Goal: Task Accomplishment & Management: Use online tool/utility

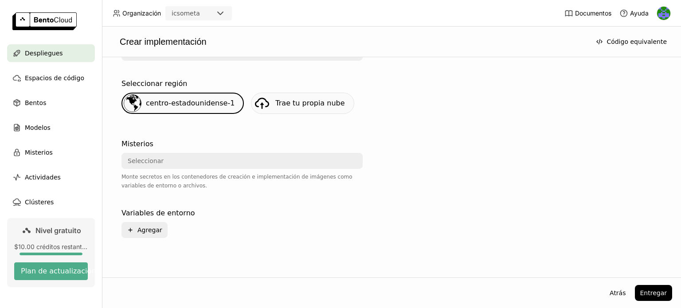
scroll to position [170, 0]
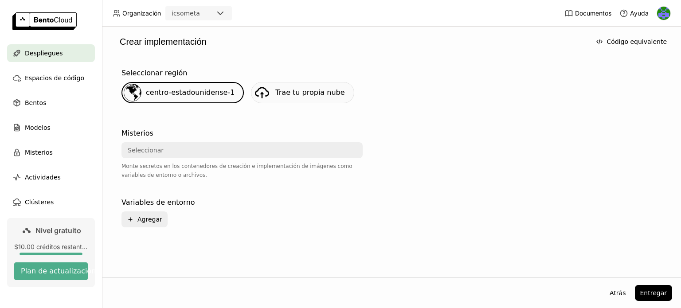
click at [324, 90] on font "Trae tu propia nube" at bounding box center [309, 92] width 69 height 8
click at [232, 154] on div "Seleccionar" at bounding box center [239, 150] width 234 height 14
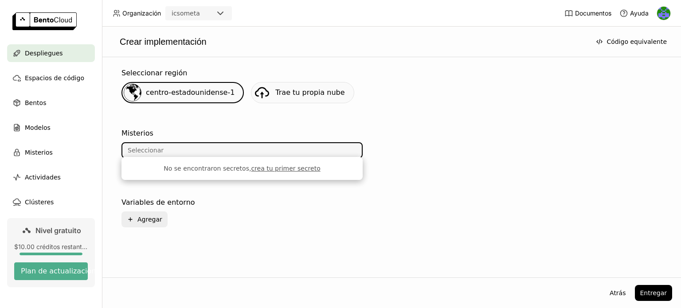
click at [438, 158] on div at bounding box center [497, 159] width 241 height 69
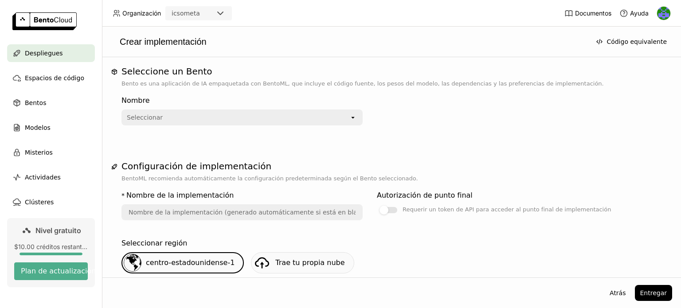
scroll to position [0, 0]
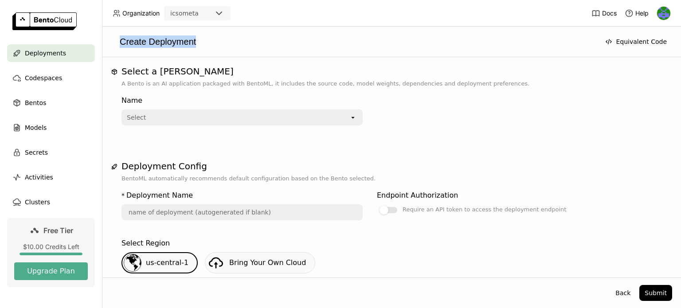
drag, startPoint x: 209, startPoint y: 42, endPoint x: 112, endPoint y: 42, distance: 97.0
click at [112, 42] on div "Create Deployment" at bounding box center [353, 41] width 485 height 12
copy div "Create Deployment"
click at [414, 38] on div "Create Deployment" at bounding box center [353, 41] width 485 height 12
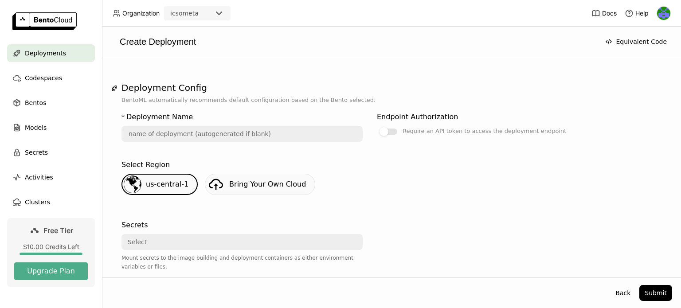
scroll to position [170, 0]
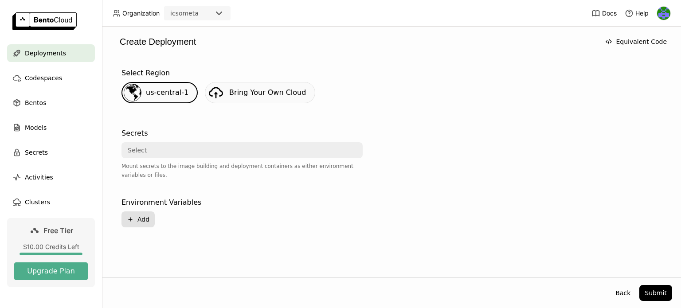
click at [145, 213] on button "Plus Add" at bounding box center [137, 219] width 33 height 16
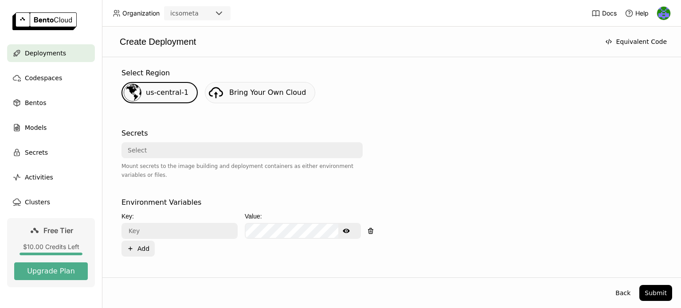
click at [195, 218] on div "Key:" at bounding box center [179, 216] width 116 height 10
click at [206, 226] on input "text" at bounding box center [179, 231] width 114 height 14
click at [370, 230] on icon "button" at bounding box center [370, 231] width 0 height 2
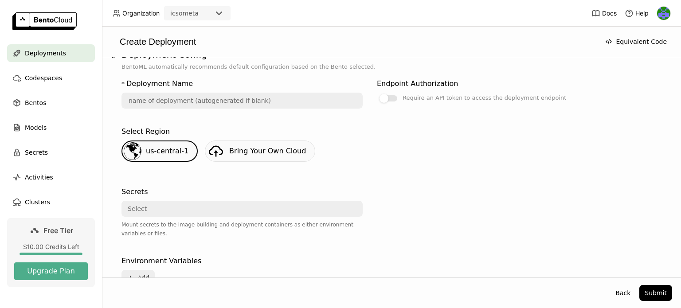
scroll to position [126, 0]
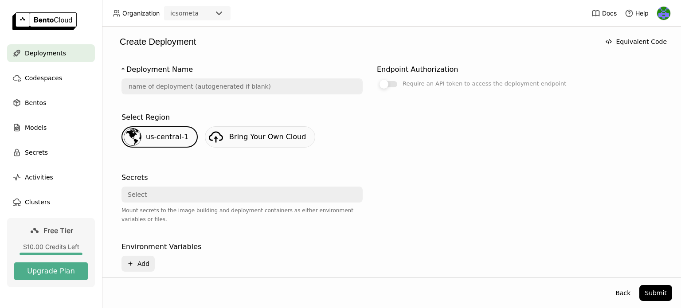
click at [392, 85] on div at bounding box center [388, 84] width 18 height 6
click at [377, 204] on input "Require an API token to access the deployment endpoint" at bounding box center [377, 204] width 0 height 0
click at [392, 85] on div at bounding box center [392, 84] width 9 height 9
click at [377, 204] on input "Require an API token to access the deployment endpoint" at bounding box center [377, 204] width 0 height 0
click at [590, 123] on div "Select Region us-central-1 Bring Your Own Cloud" at bounding box center [391, 133] width 540 height 43
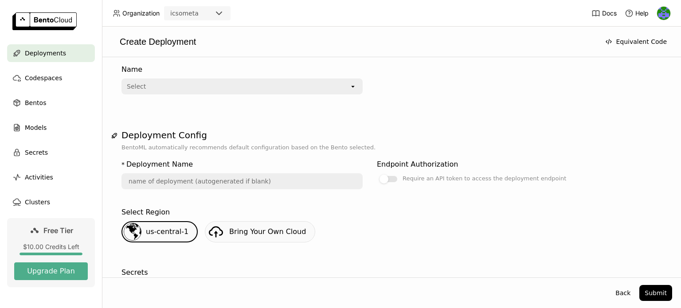
scroll to position [44, 0]
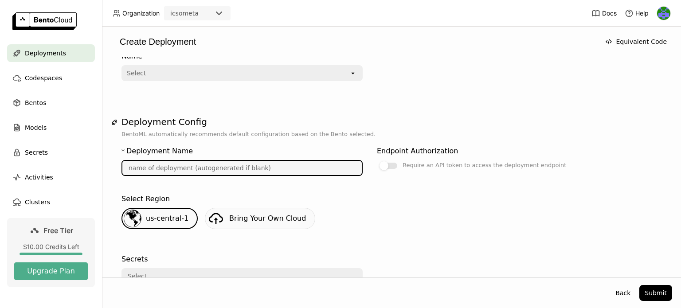
click at [248, 161] on input "text" at bounding box center [241, 168] width 239 height 14
click at [257, 165] on input "text" at bounding box center [241, 168] width 239 height 14
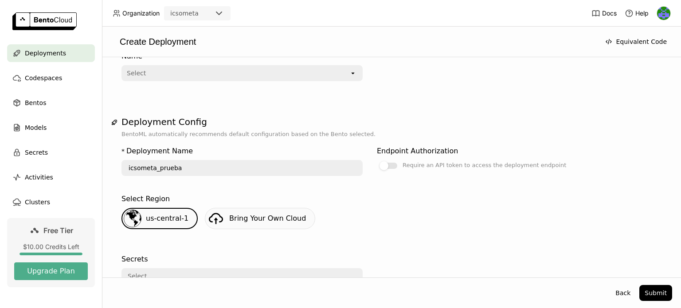
click at [417, 208] on div "us-central-1 Bring Your Own Cloud" at bounding box center [391, 222] width 547 height 28
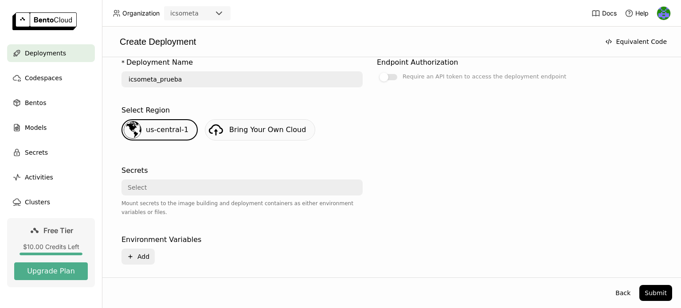
scroll to position [170, 0]
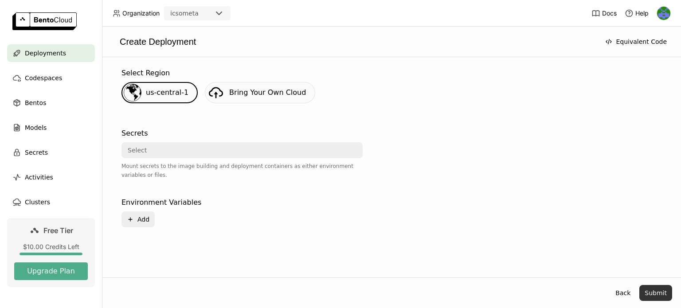
click at [663, 294] on button "Submit" at bounding box center [655, 293] width 33 height 16
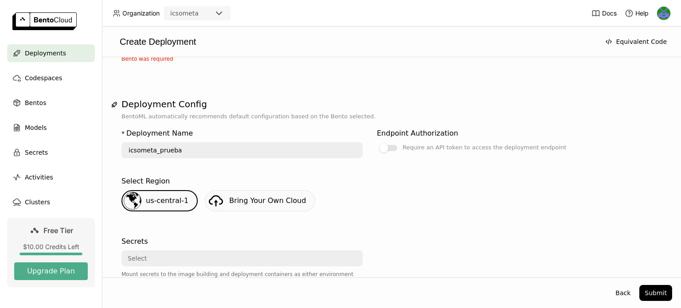
scroll to position [0, 0]
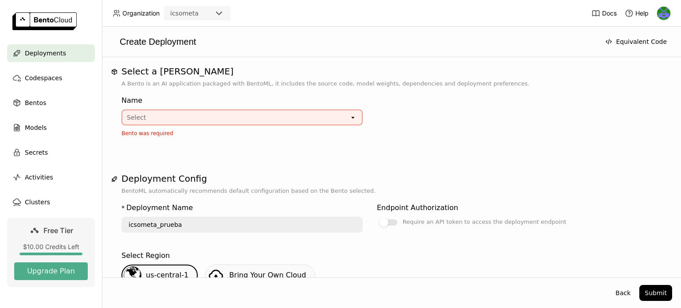
click at [323, 118] on div "Select" at bounding box center [235, 117] width 227 height 14
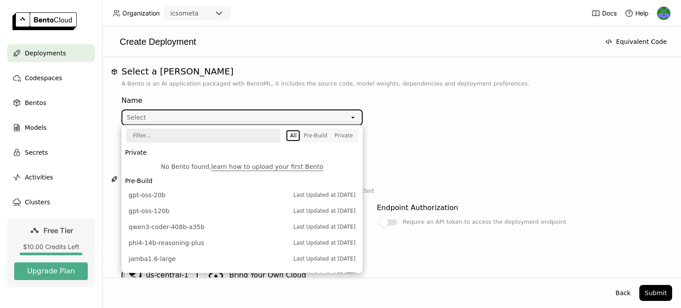
click at [138, 150] on li "Private" at bounding box center [241, 152] width 241 height 12
click at [140, 153] on li "Private" at bounding box center [241, 152] width 241 height 12
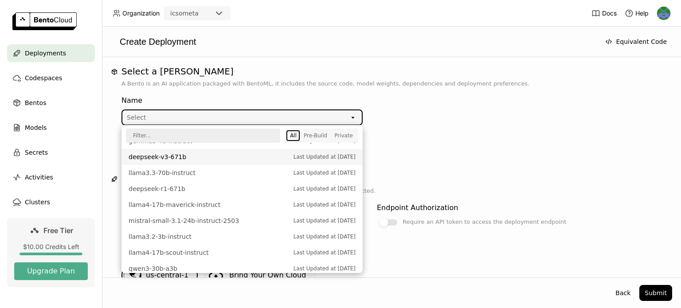
scroll to position [316, 0]
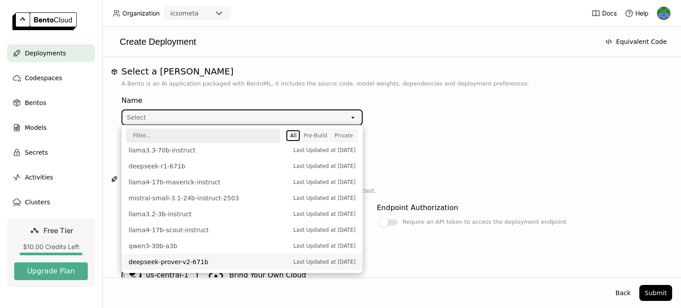
click at [164, 268] on li "deepseek-prover-v2-671b Last Updated at Aug 06, 2025" at bounding box center [241, 262] width 241 height 16
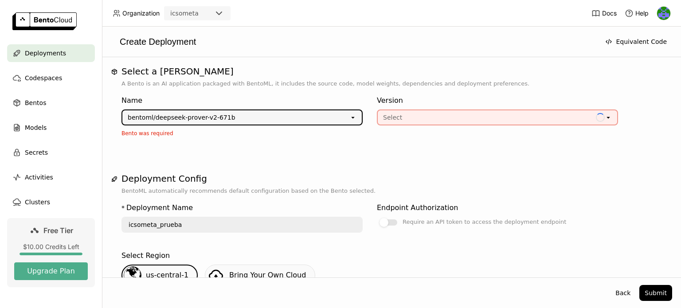
click at [409, 118] on div "Select" at bounding box center [487, 117] width 218 height 14
type input "deepseek-prover-v-2-671-b-5tc2"
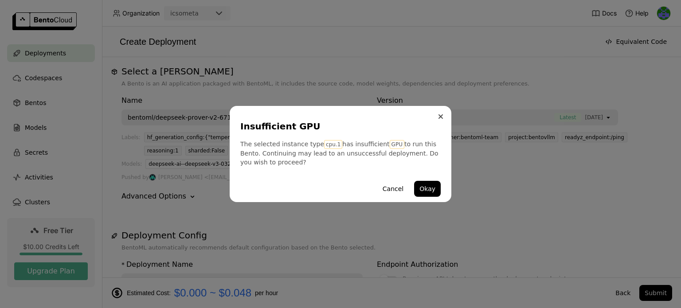
click at [438, 114] on icon "Close" at bounding box center [440, 116] width 4 height 4
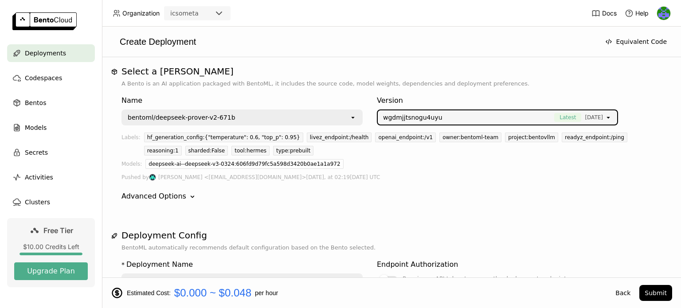
click at [269, 117] on div "bentoml/deepseek-prover-v2-671b" at bounding box center [235, 117] width 227 height 14
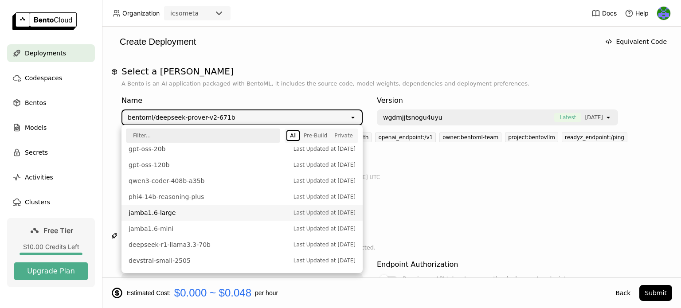
scroll to position [0, 0]
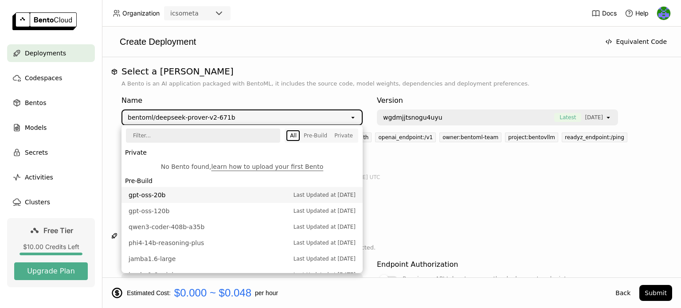
click at [214, 133] on input "text" at bounding box center [200, 135] width 146 height 12
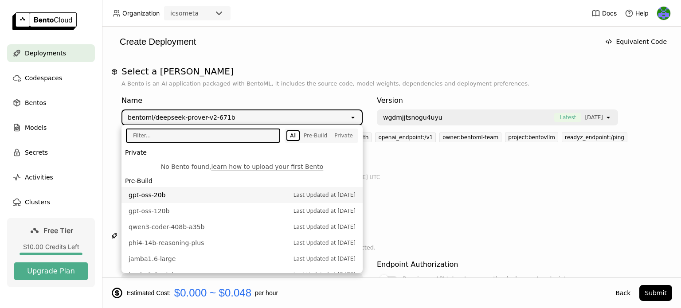
click at [332, 97] on div "Name" at bounding box center [241, 100] width 241 height 11
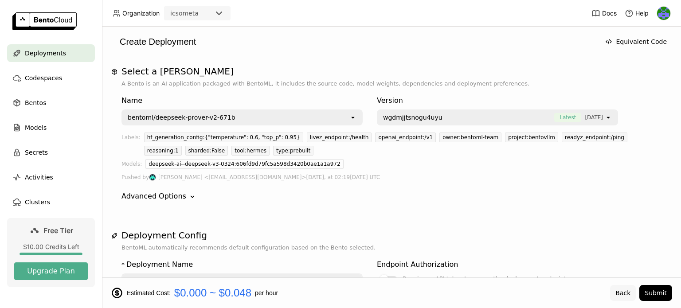
click at [623, 292] on button "Back" at bounding box center [623, 293] width 26 height 16
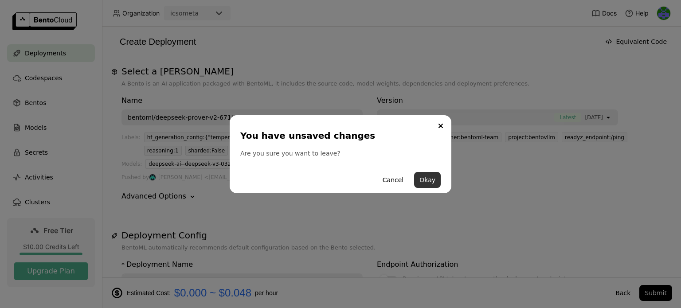
click at [425, 177] on button "Okay" at bounding box center [427, 180] width 27 height 16
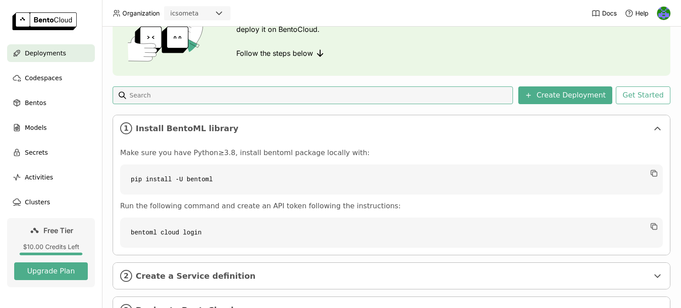
scroll to position [89, 0]
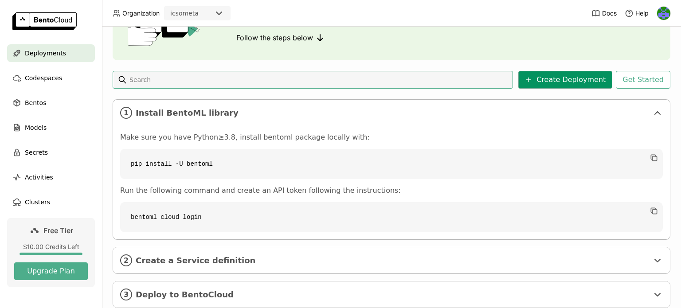
click at [560, 82] on button "Create Deployment" at bounding box center [565, 80] width 94 height 18
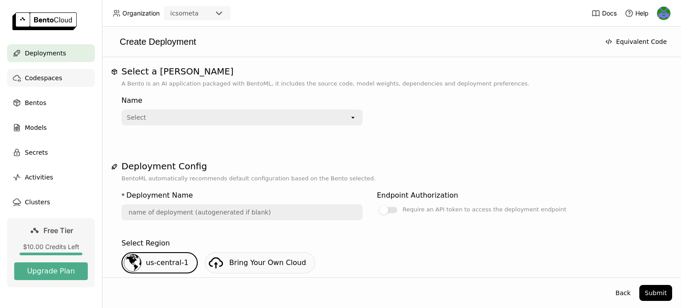
click at [31, 79] on span "Codespaces" at bounding box center [43, 78] width 37 height 11
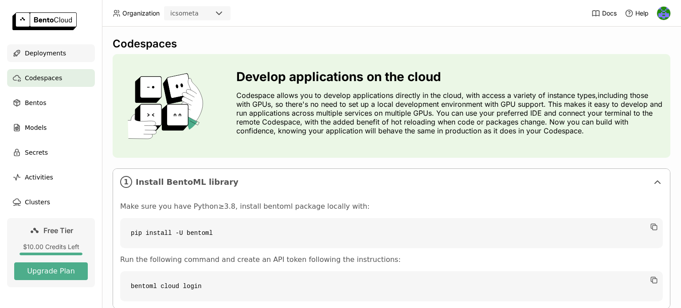
click at [39, 51] on span "Deployments" at bounding box center [45, 53] width 41 height 11
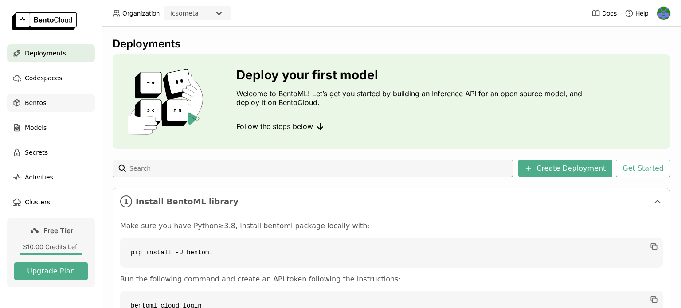
click at [33, 104] on span "Bentos" at bounding box center [35, 102] width 21 height 11
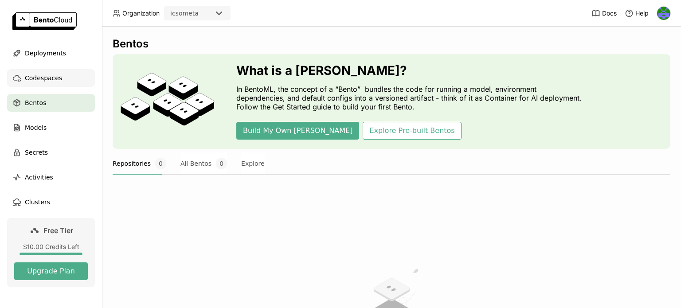
click at [35, 76] on span "Codespaces" at bounding box center [43, 78] width 37 height 11
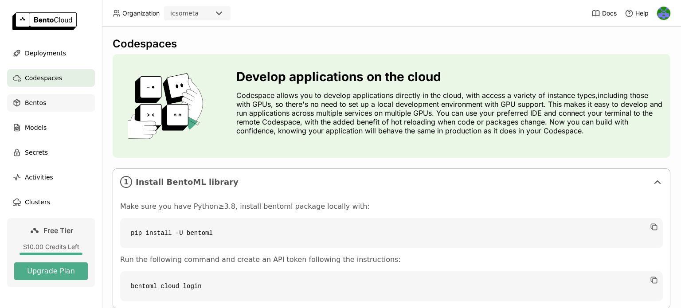
click at [33, 103] on span "Bentos" at bounding box center [35, 102] width 21 height 11
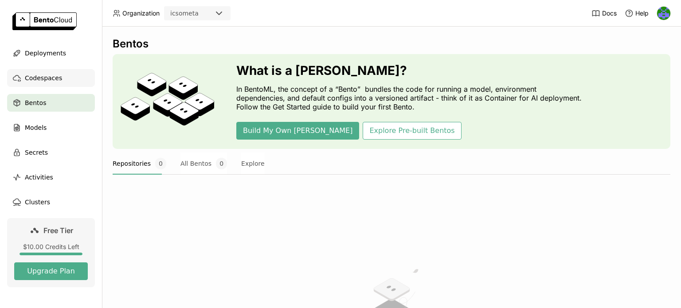
click at [38, 76] on span "Codespaces" at bounding box center [43, 78] width 37 height 11
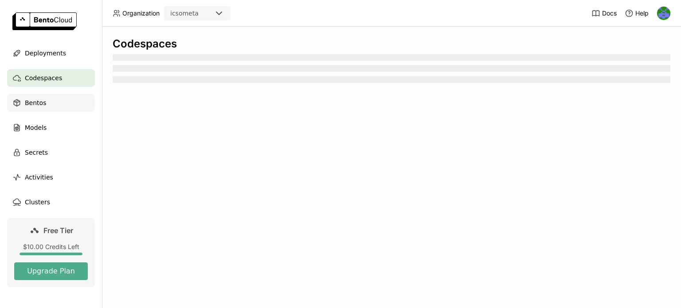
click at [28, 101] on span "Bentos" at bounding box center [35, 102] width 21 height 11
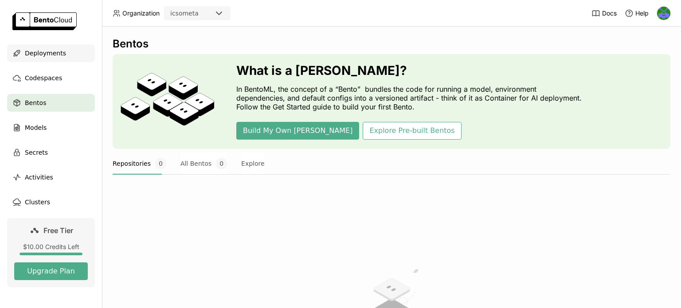
click at [39, 51] on span "Deployments" at bounding box center [45, 53] width 41 height 11
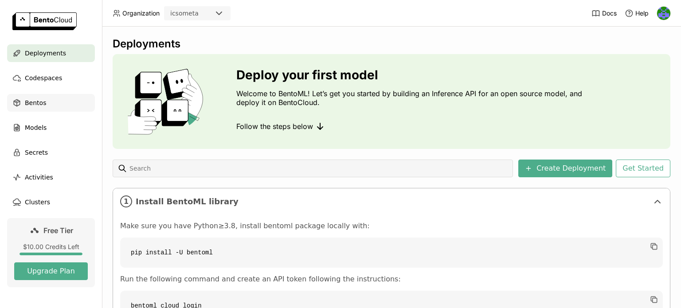
click at [28, 101] on span "Bentos" at bounding box center [35, 102] width 21 height 11
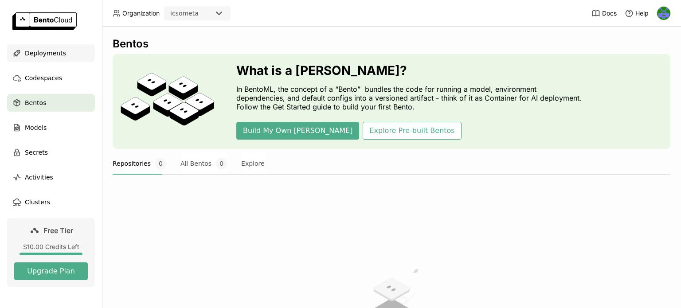
click at [39, 51] on span "Deployments" at bounding box center [45, 53] width 41 height 11
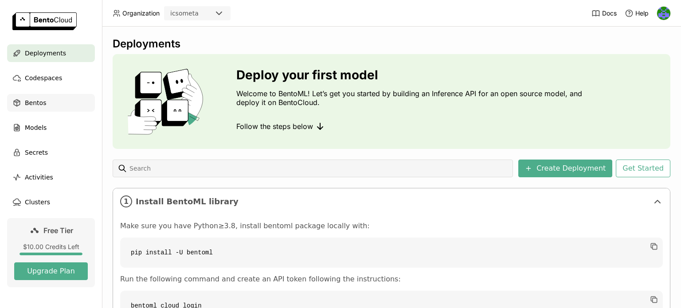
click at [28, 101] on span "Bentos" at bounding box center [35, 102] width 21 height 11
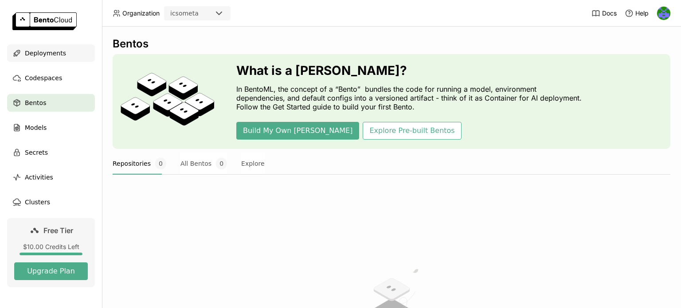
click at [36, 52] on span "Deployments" at bounding box center [45, 53] width 41 height 11
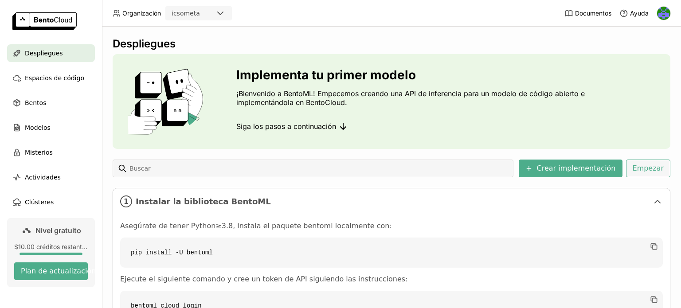
drag, startPoint x: 640, startPoint y: 167, endPoint x: 634, endPoint y: 129, distance: 38.2
click at [634, 129] on div "Despliegues Implementa tu primer modelo ¡Bienvenido a BentoML! Empecemos creand…" at bounding box center [391, 223] width 557 height 373
click at [640, 169] on font "Empezar" at bounding box center [647, 168] width 31 height 8
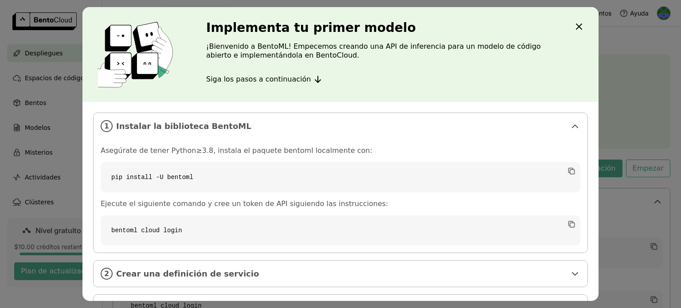
click at [578, 26] on icon "Cerca" at bounding box center [578, 26] width 5 height 5
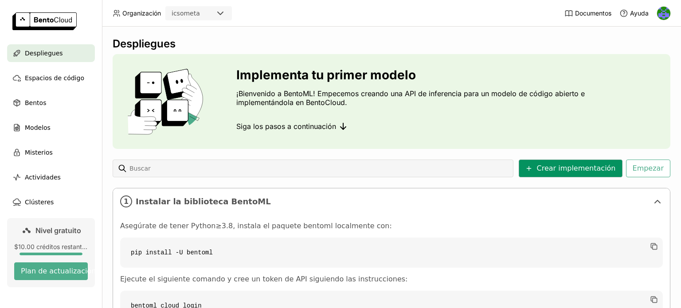
click at [548, 167] on font "Crear implementación" at bounding box center [576, 168] width 79 height 8
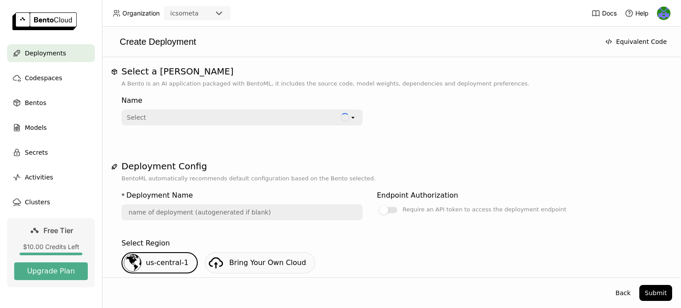
click at [342, 16] on header "Organization icsometa Docs Help" at bounding box center [340, 13] width 681 height 27
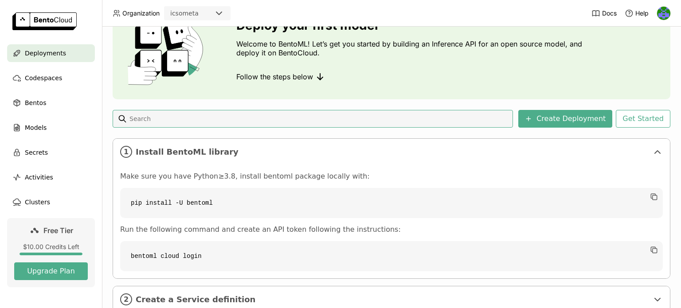
scroll to position [112, 0]
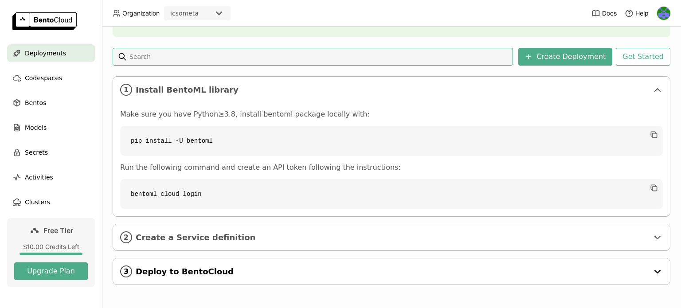
click at [354, 273] on span "Deploy to BentoCloud" at bounding box center [392, 272] width 513 height 10
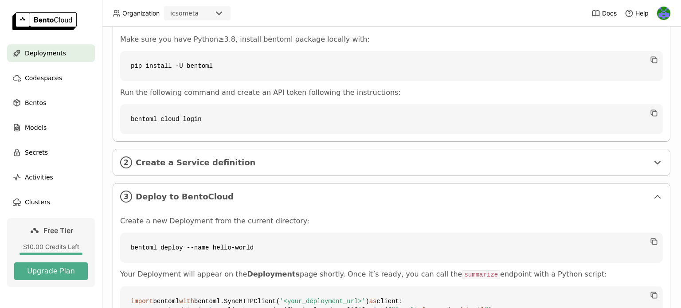
scroll to position [283, 0]
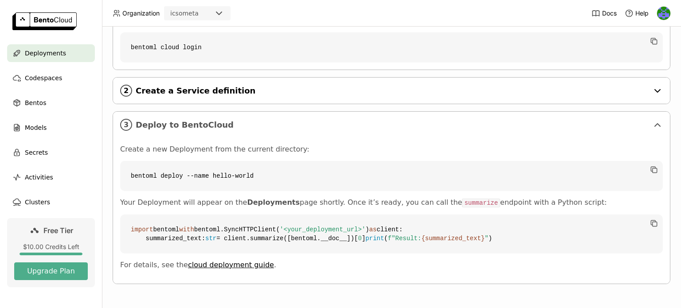
click at [199, 86] on span "Create a Service definition" at bounding box center [392, 91] width 513 height 10
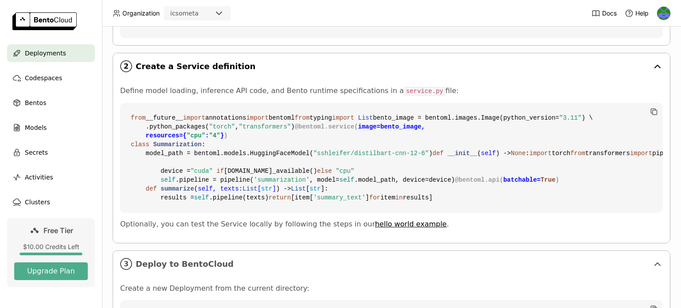
click at [304, 74] on div "2 Create a Service definition" at bounding box center [391, 66] width 557 height 26
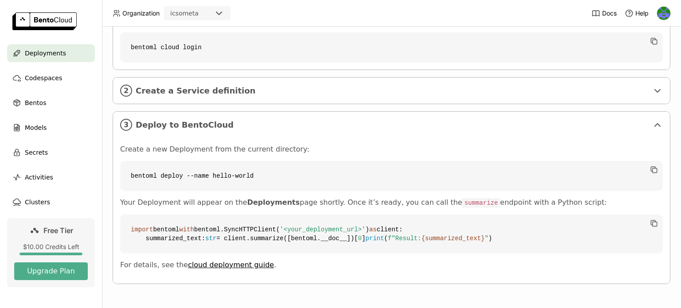
scroll to position [284, 0]
